Goal: Task Accomplishment & Management: Manage account settings

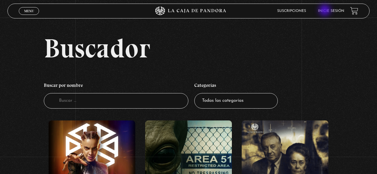
click at [330, 8] on li "Inicie sesión" at bounding box center [331, 10] width 26 height 9
click at [330, 10] on link "Inicie sesión" at bounding box center [331, 11] width 26 height 4
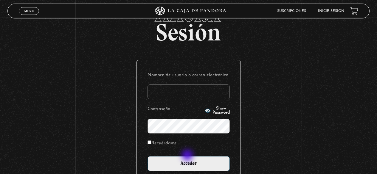
scroll to position [60, 0]
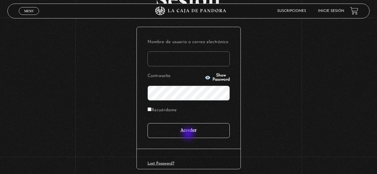
type input "[EMAIL_ADDRESS][DOMAIN_NAME]"
click at [189, 133] on input "Acceder" at bounding box center [188, 130] width 82 height 15
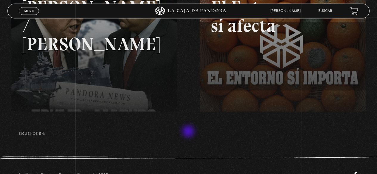
scroll to position [119, 0]
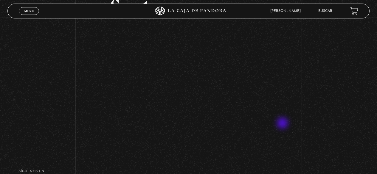
scroll to position [89, 0]
